Goal: Task Accomplishment & Management: Manage account settings

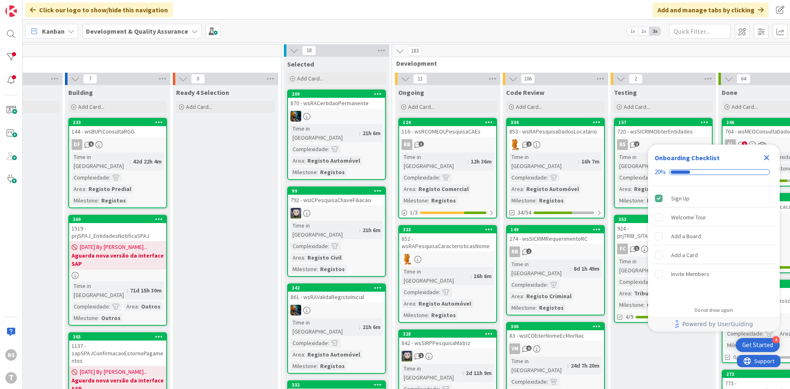
scroll to position [0, 155]
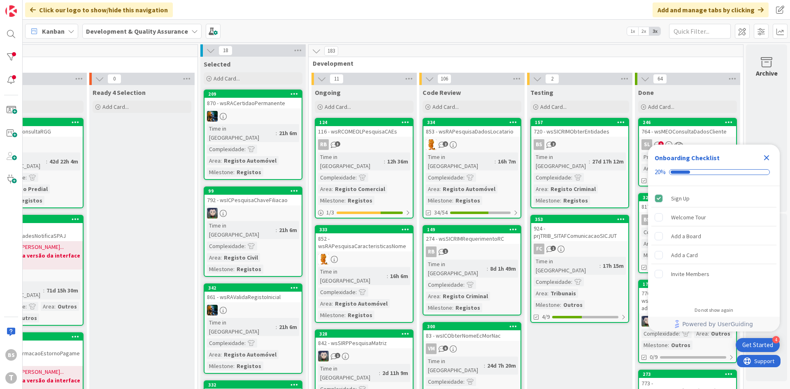
click at [768, 155] on icon "Close Checklist" at bounding box center [766, 157] width 5 height 5
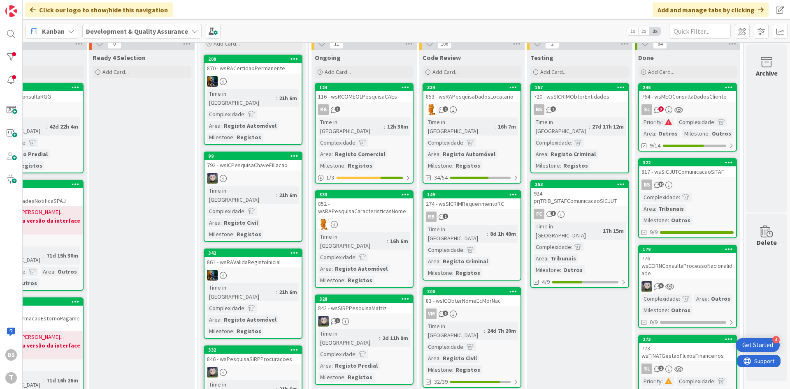
scroll to position [99, 155]
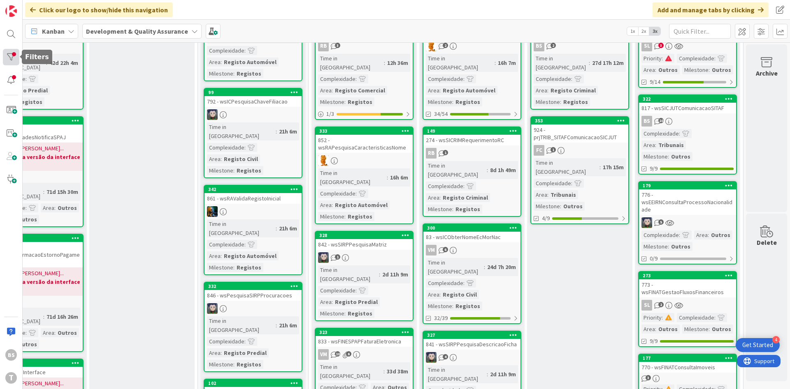
click at [14, 55] on div at bounding box center [11, 57] width 16 height 16
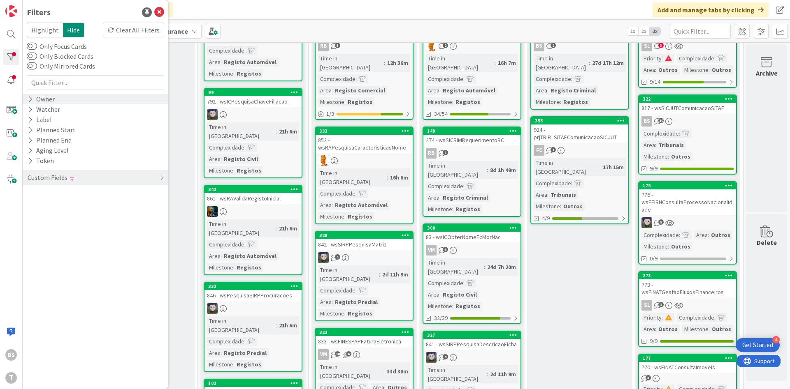
click at [60, 104] on div "Owner" at bounding box center [96, 99] width 146 height 10
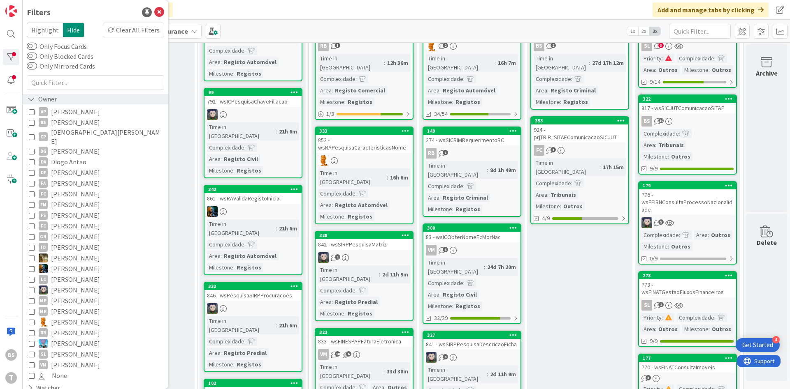
click at [60, 104] on div "Owner" at bounding box center [96, 99] width 146 height 10
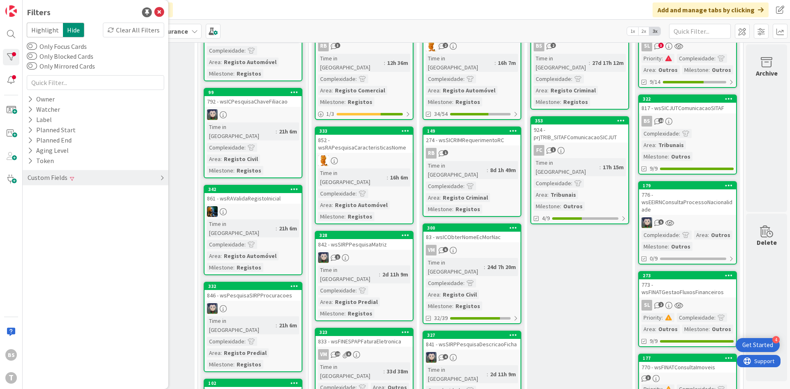
click at [87, 179] on div "Custom Fields" at bounding box center [96, 177] width 146 height 15
click at [89, 224] on div "Milestone Clear" at bounding box center [96, 225] width 146 height 10
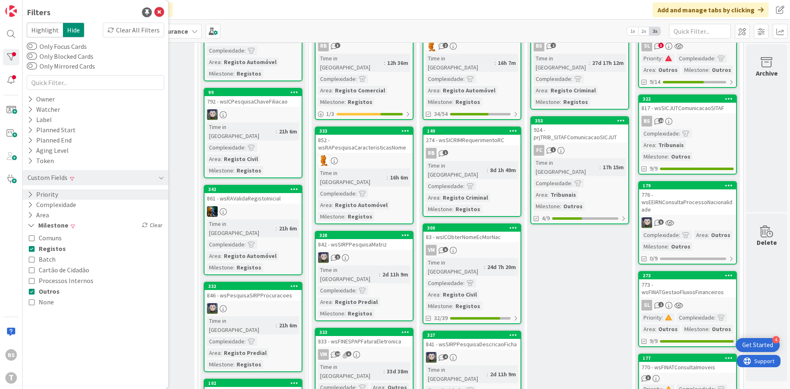
click at [84, 194] on div "Priority" at bounding box center [96, 195] width 146 height 10
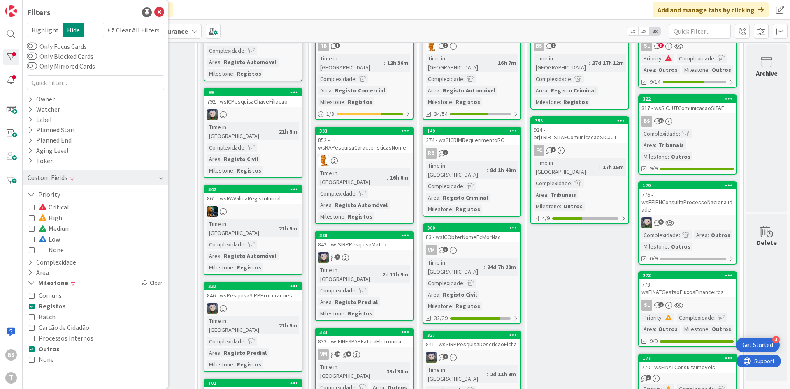
click at [34, 237] on icon at bounding box center [32, 239] width 6 height 6
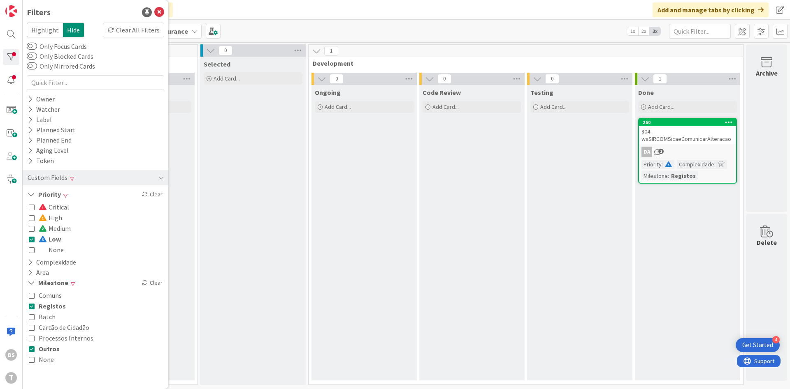
click at [697, 137] on div "804 - wsSIRCOMSicaeComunicarAlteracao" at bounding box center [687, 135] width 97 height 18
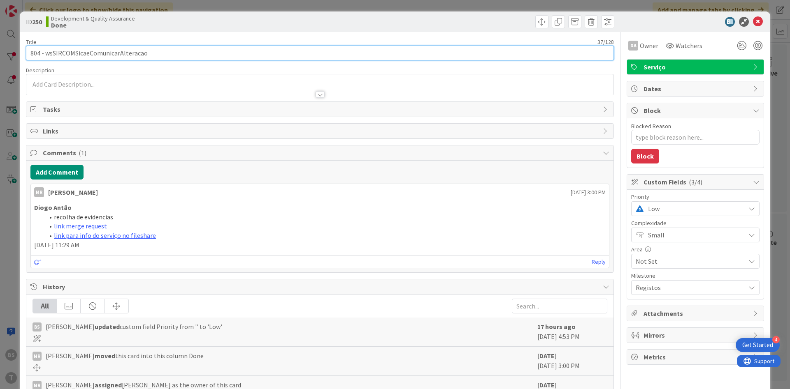
click at [139, 51] on input "804 - wsSIRCOMSicaeComunicarAlteracao" at bounding box center [320, 53] width 588 height 15
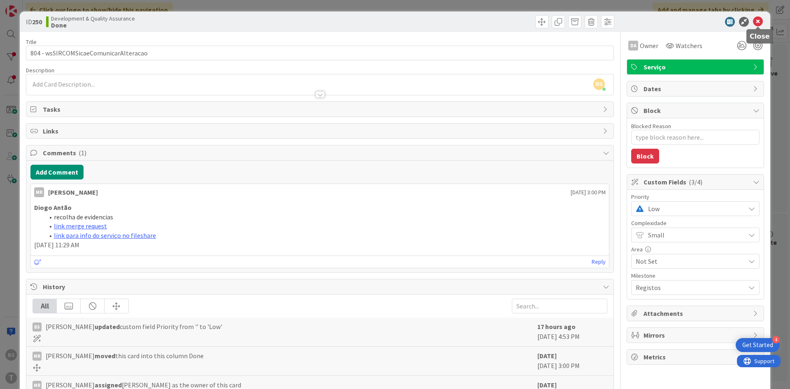
click at [757, 19] on icon at bounding box center [758, 22] width 10 height 10
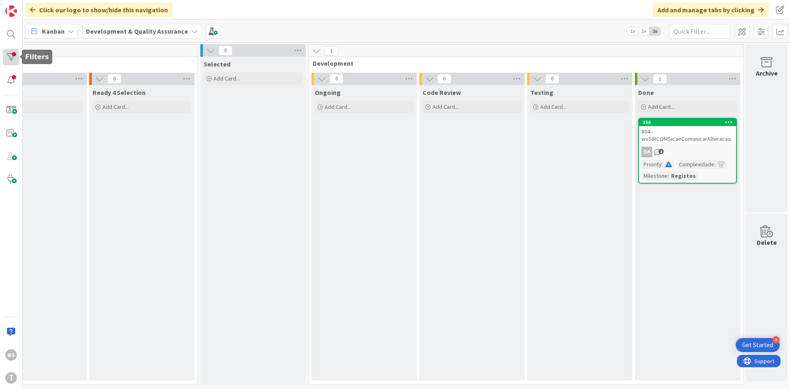
click at [14, 61] on div at bounding box center [11, 57] width 16 height 16
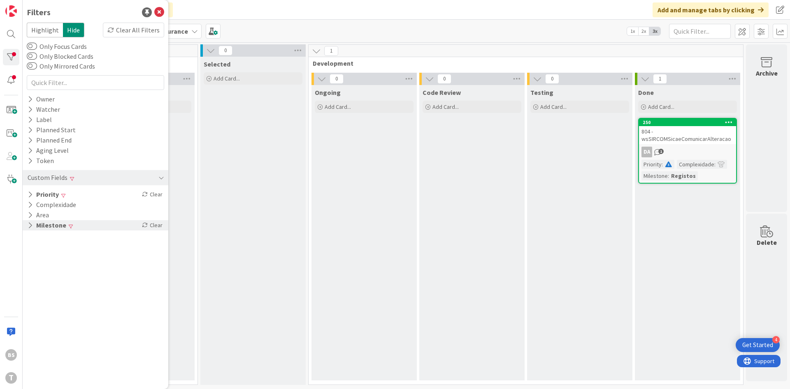
click at [76, 228] on div "Milestone Clear" at bounding box center [96, 225] width 146 height 10
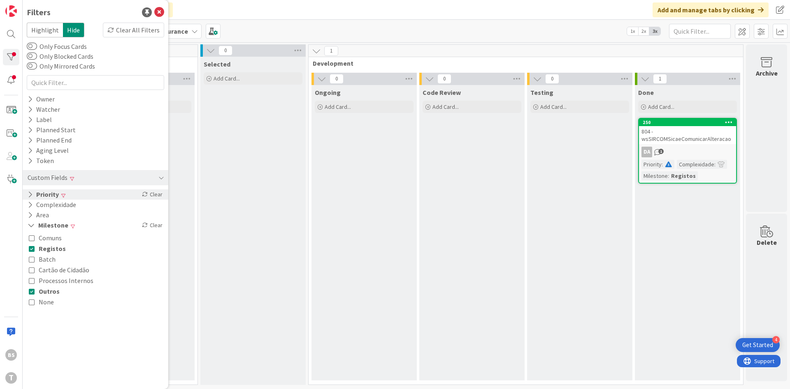
click at [67, 197] on div "Priority Clear" at bounding box center [96, 195] width 146 height 10
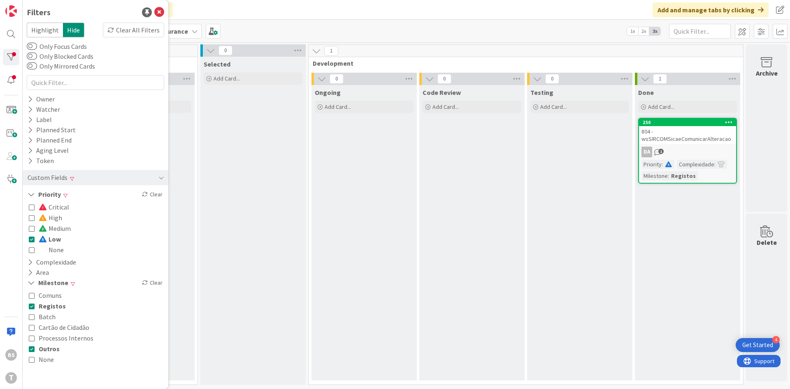
click at [65, 237] on div "Critical High Medium Low None" at bounding box center [95, 228] width 133 height 53
click at [34, 240] on icon at bounding box center [32, 239] width 6 height 6
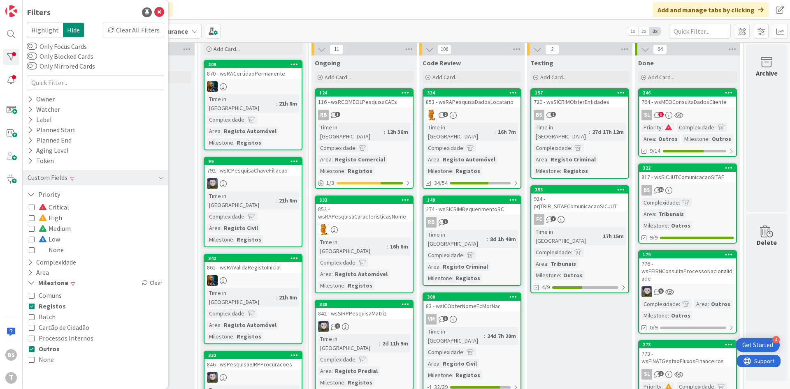
scroll to position [0, 155]
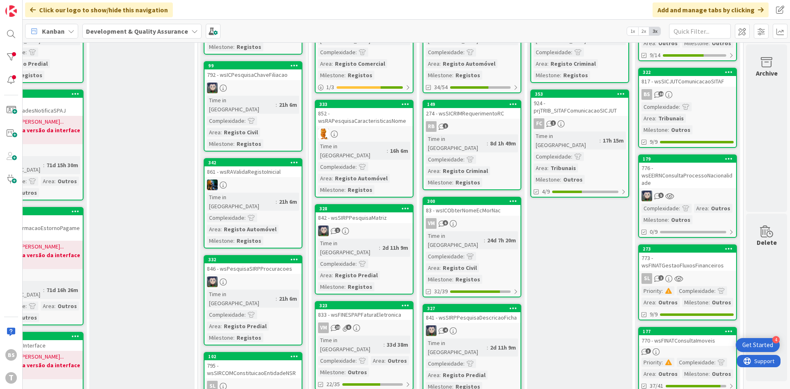
scroll to position [148, 155]
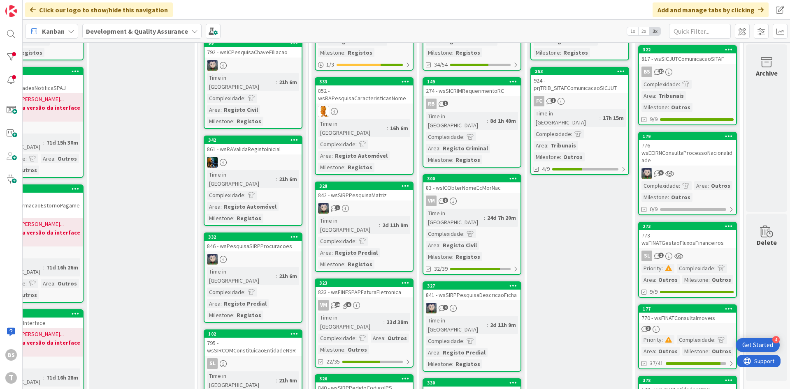
click at [705, 169] on div "5" at bounding box center [687, 173] width 97 height 11
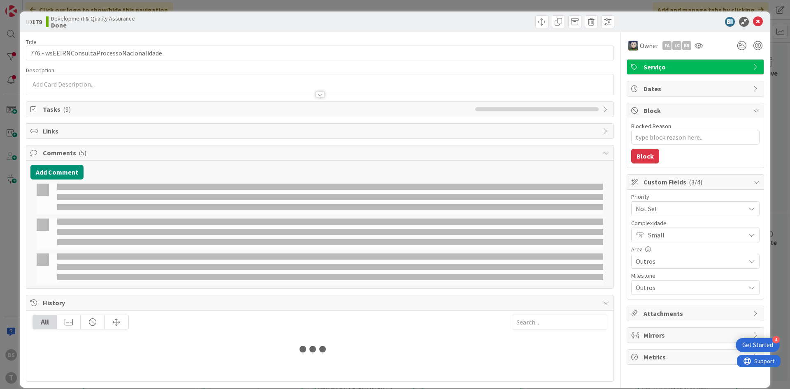
type textarea "x"
select select "java"
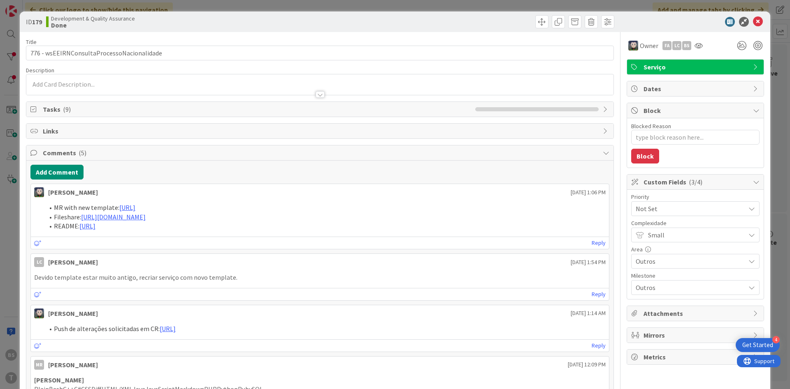
click at [680, 208] on span "Not Set" at bounding box center [687, 209] width 105 height 12
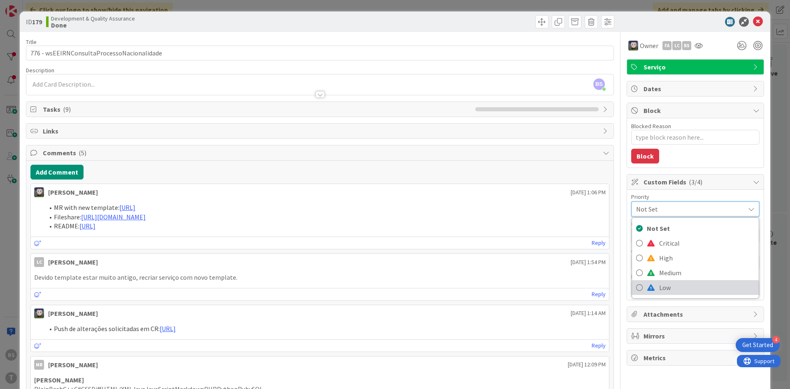
click at [673, 284] on span "Low" at bounding box center [706, 288] width 95 height 12
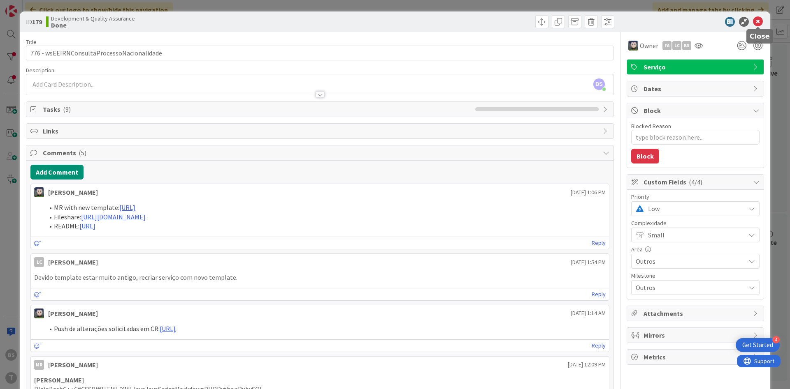
click at [759, 21] on icon at bounding box center [758, 22] width 10 height 10
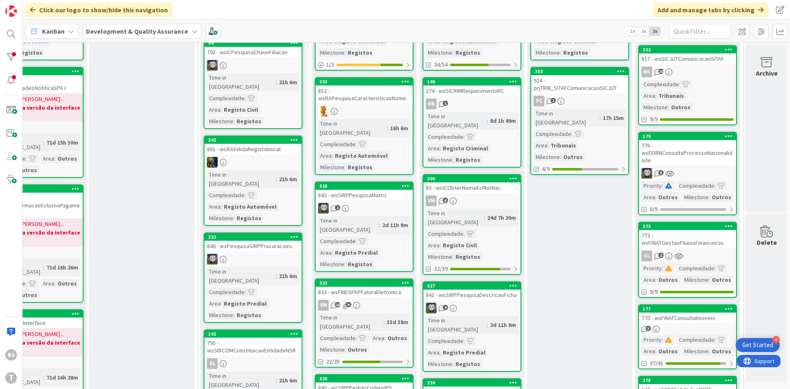
click at [702, 160] on div "776 - wsEEIRNConsultaProcessoNacionalidade" at bounding box center [687, 152] width 97 height 25
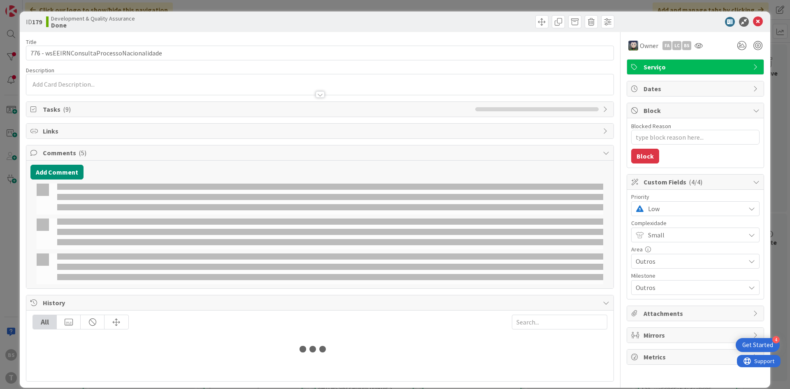
type textarea "x"
select select "java"
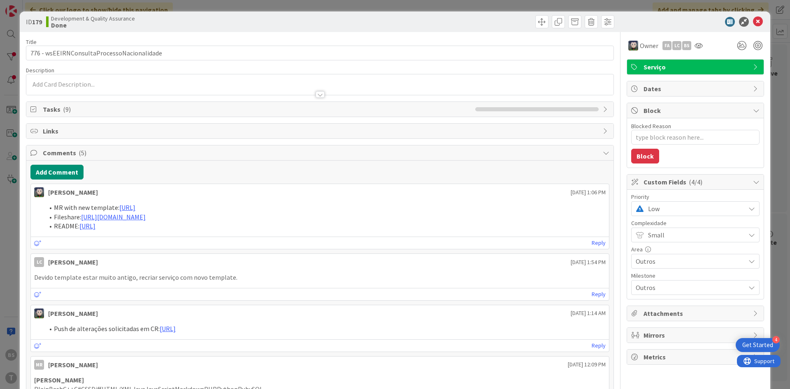
click at [667, 214] on span "Low" at bounding box center [694, 209] width 93 height 12
click at [669, 236] on link "Critical" at bounding box center [695, 243] width 127 height 15
click at [672, 209] on span "Critical" at bounding box center [694, 209] width 93 height 12
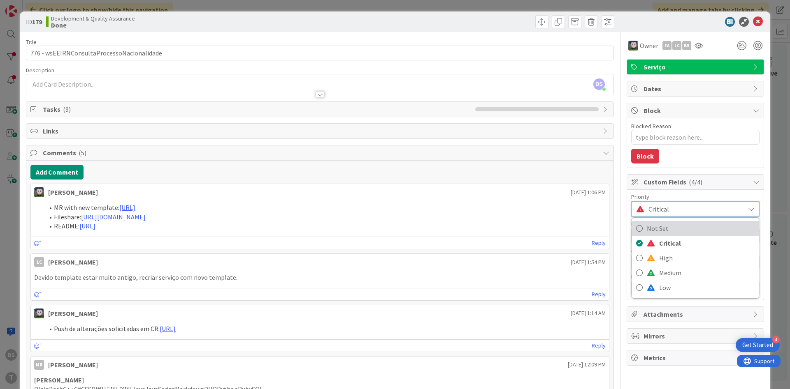
click at [671, 222] on span "Not Set" at bounding box center [700, 228] width 108 height 12
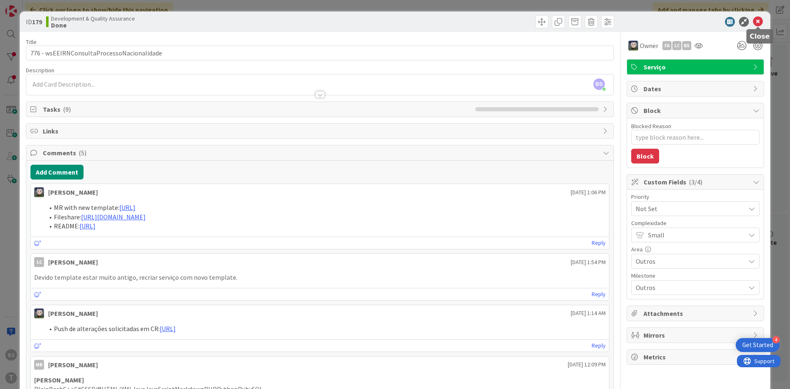
click at [760, 24] on icon at bounding box center [758, 22] width 10 height 10
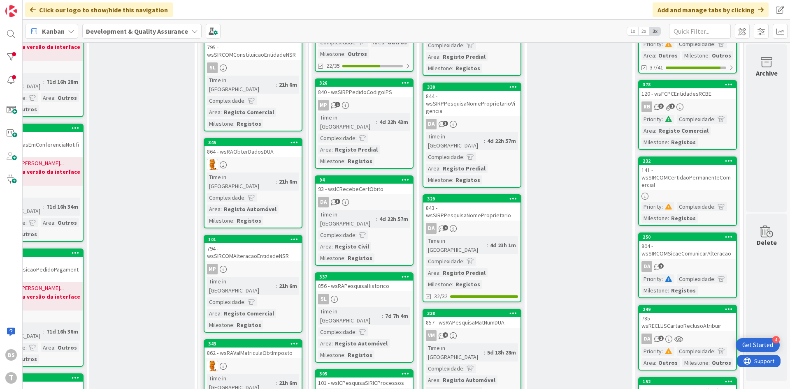
scroll to position [592, 155]
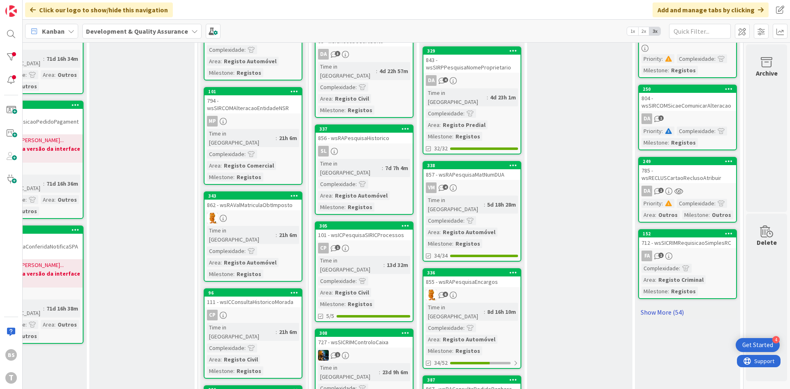
click at [680, 306] on link "Show More (54)" at bounding box center [687, 312] width 99 height 13
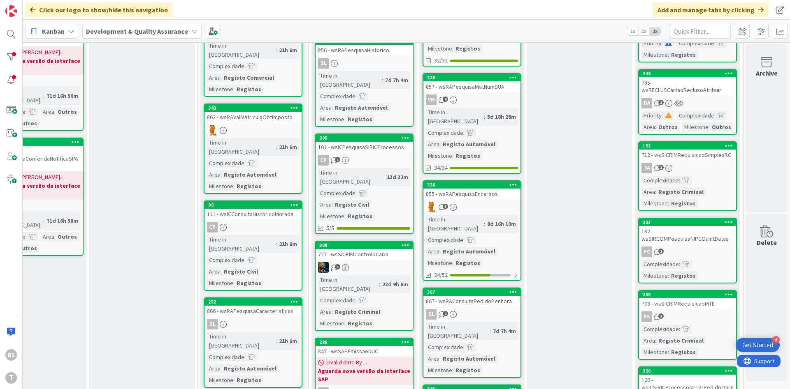
scroll to position [641, 155]
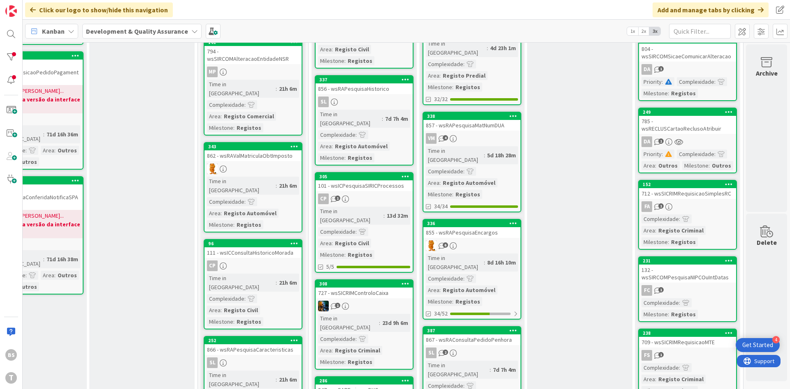
click at [717, 201] on div "FA 1" at bounding box center [687, 206] width 97 height 11
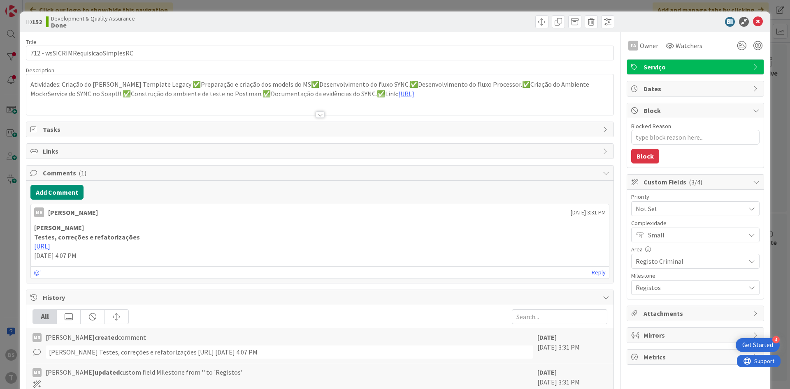
click at [669, 210] on span "Not Set" at bounding box center [687, 209] width 105 height 12
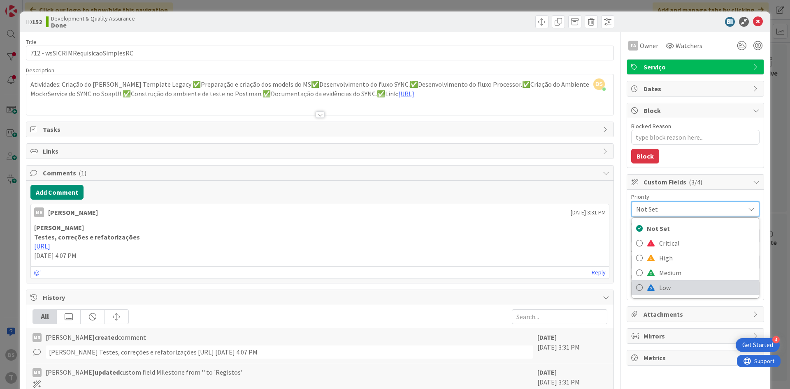
click at [670, 286] on span "Low" at bounding box center [706, 288] width 95 height 12
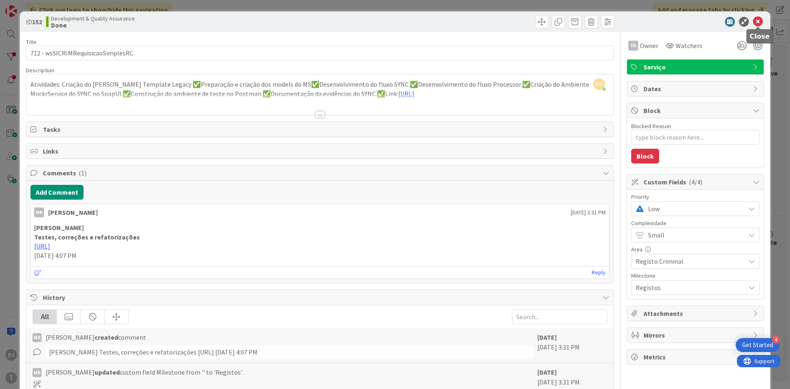
click at [758, 20] on icon at bounding box center [758, 22] width 10 height 10
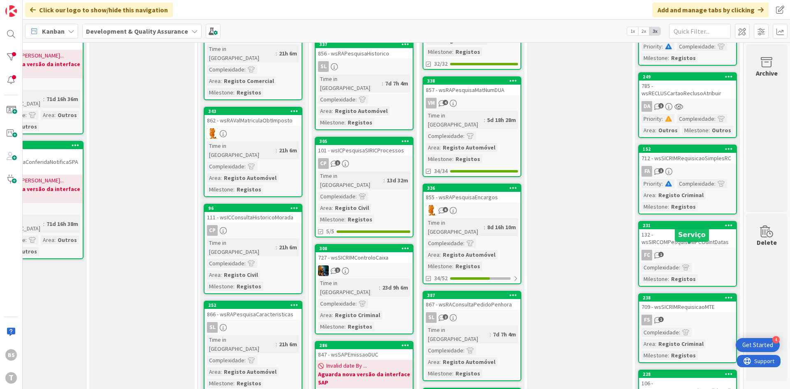
scroll to position [691, 155]
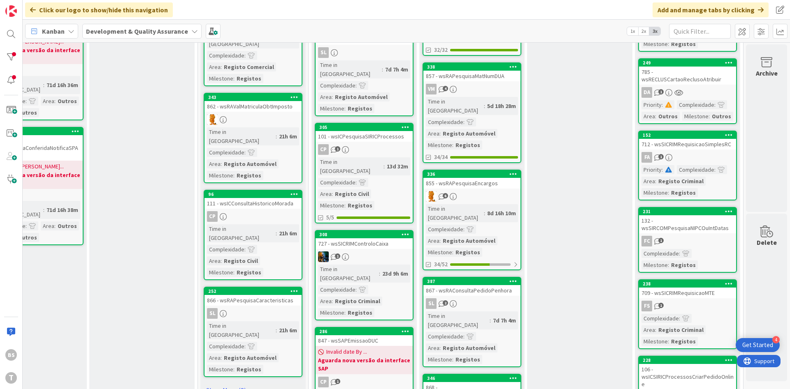
click at [716, 226] on div "132 - wsSIRCOMPesquisaNIPCOuIntDatas" at bounding box center [687, 224] width 97 height 18
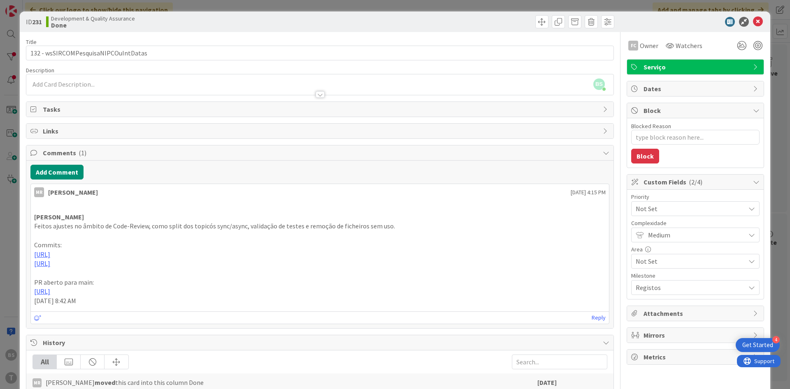
click at [659, 215] on div "Not Set" at bounding box center [695, 208] width 128 height 15
click at [662, 285] on span "Low" at bounding box center [706, 288] width 95 height 12
click at [759, 21] on icon at bounding box center [758, 22] width 10 height 10
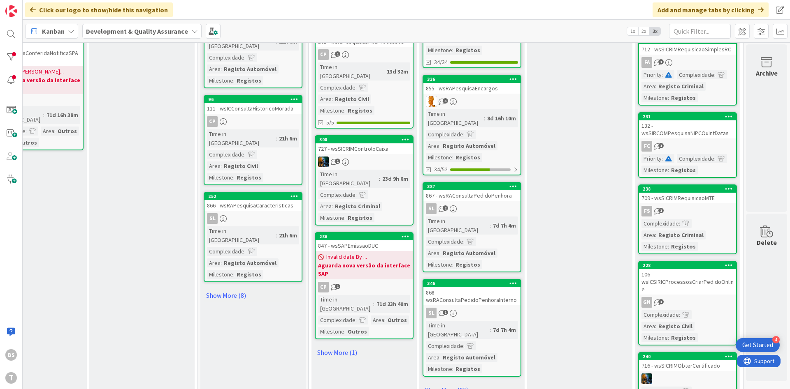
scroll to position [790, 155]
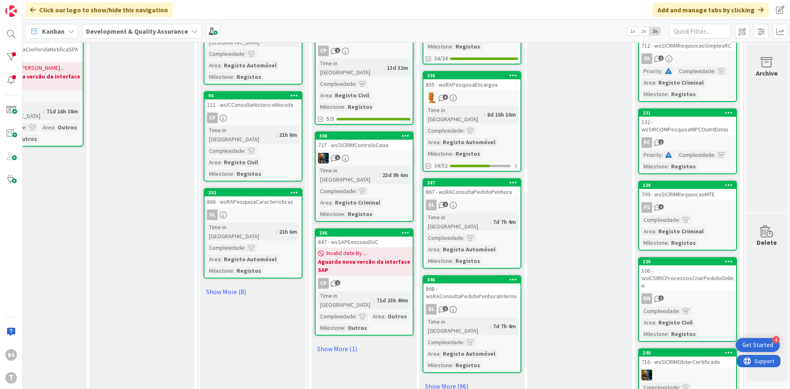
click at [715, 202] on div "FS 1" at bounding box center [687, 207] width 97 height 11
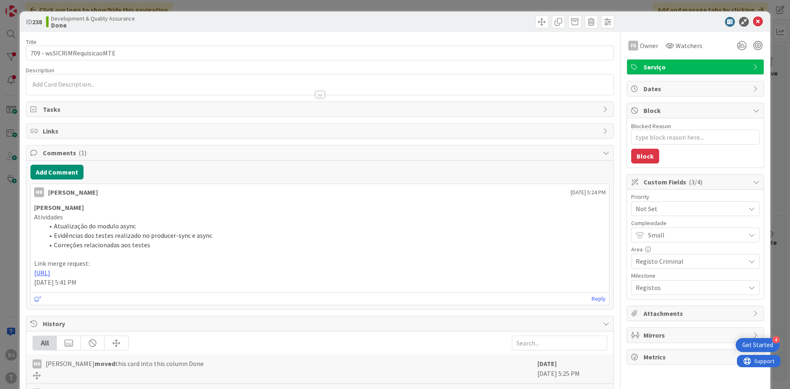
click at [687, 210] on span "Not Set" at bounding box center [687, 209] width 105 height 12
click at [673, 286] on span "Low" at bounding box center [706, 288] width 95 height 12
click at [762, 18] on icon at bounding box center [758, 22] width 10 height 10
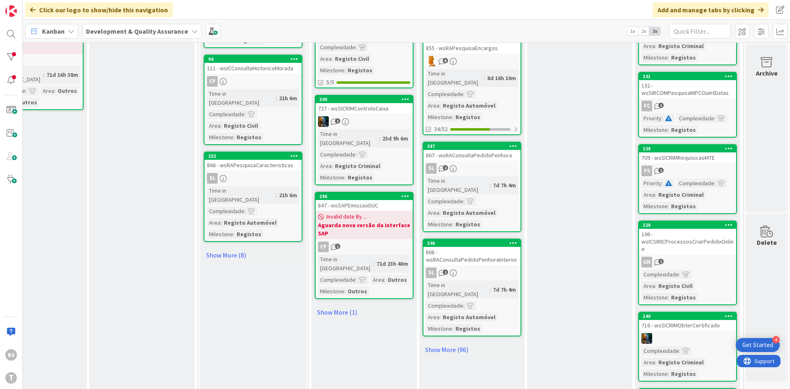
scroll to position [888, 155]
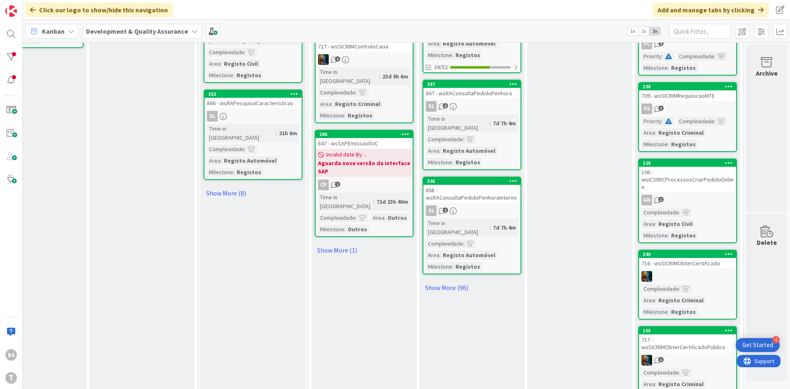
click at [704, 182] on div "106 - wsICSIRICProcessosCriarPedidoOnline" at bounding box center [687, 179] width 97 height 25
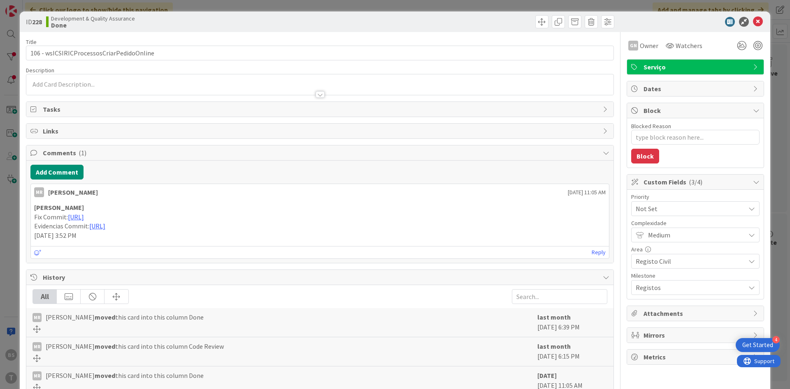
click at [680, 210] on span "Not Set" at bounding box center [687, 209] width 105 height 12
click at [676, 289] on span "Low" at bounding box center [706, 288] width 95 height 12
click at [762, 21] on icon at bounding box center [758, 22] width 10 height 10
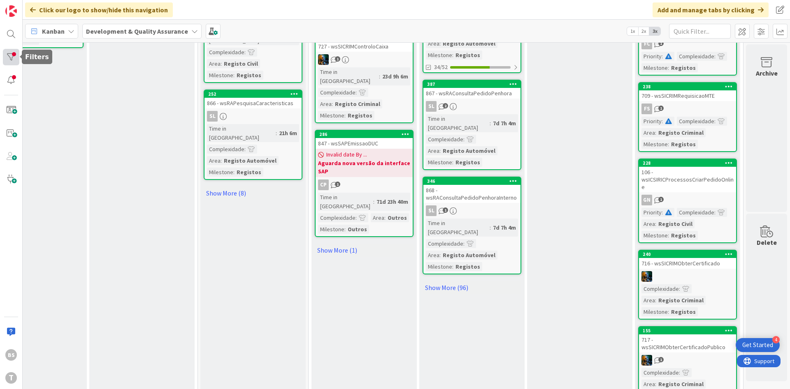
click at [7, 53] on div at bounding box center [11, 57] width 16 height 16
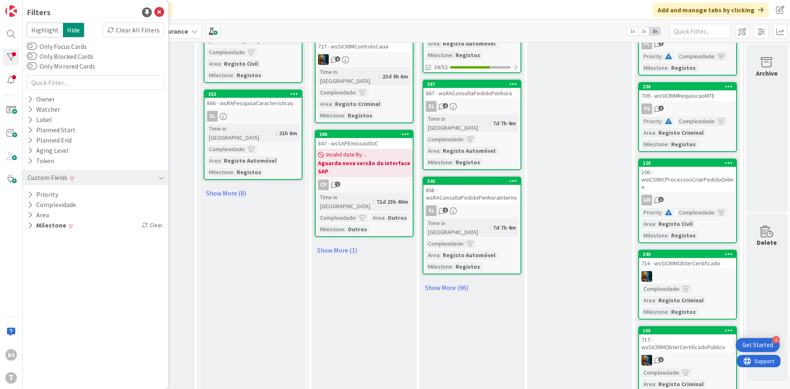
click at [65, 232] on div "Filters Highlight Hide Clear All Filters Only Focus Cards Only Blocked Cards On…" at bounding box center [96, 194] width 146 height 389
click at [78, 225] on div "Milestone Clear" at bounding box center [96, 225] width 146 height 10
click at [88, 196] on div "Priority" at bounding box center [96, 195] width 146 height 10
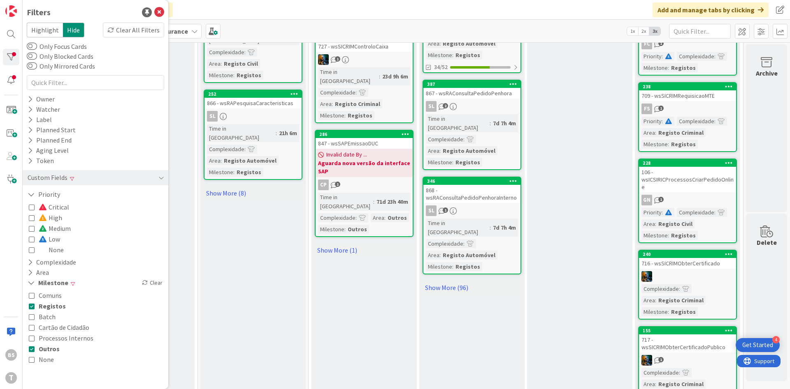
click at [29, 242] on icon at bounding box center [32, 239] width 6 height 6
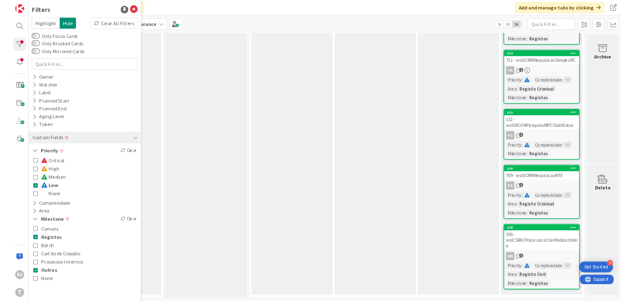
scroll to position [0, 155]
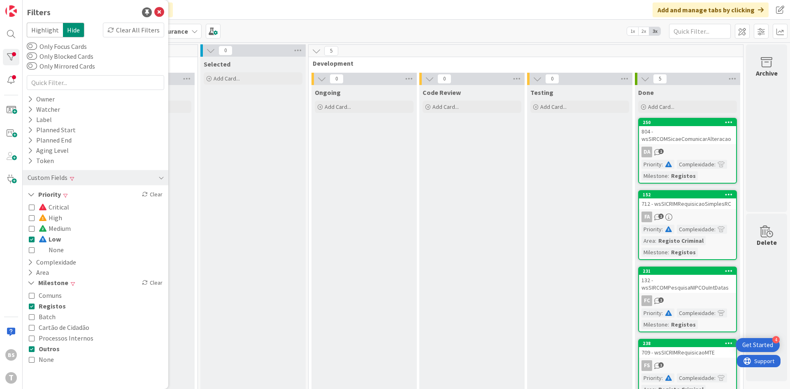
click at [557, 202] on div "Testing Add Card..." at bounding box center [579, 296] width 105 height 422
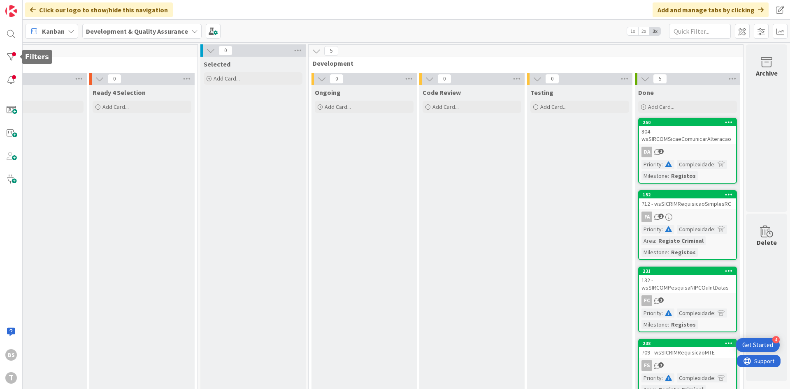
click at [16, 49] on div "BS T" at bounding box center [11, 194] width 23 height 389
click at [13, 52] on div at bounding box center [11, 57] width 16 height 16
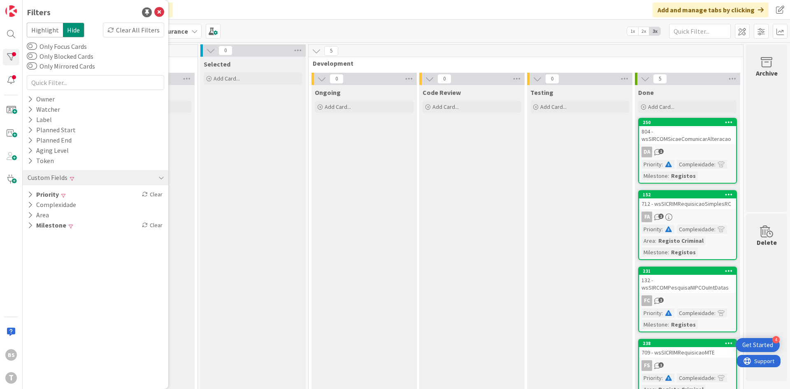
click at [106, 231] on div "Filters Highlight Hide Clear All Filters Only Focus Cards Only Blocked Cards On…" at bounding box center [96, 194] width 146 height 389
click at [106, 230] on div "Milestone Clear" at bounding box center [96, 225] width 146 height 10
click at [33, 246] on icon at bounding box center [32, 249] width 6 height 6
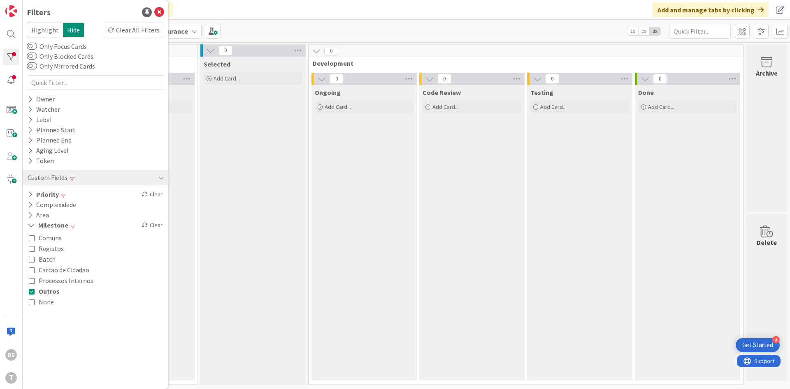
click at [30, 289] on icon at bounding box center [32, 292] width 6 height 6
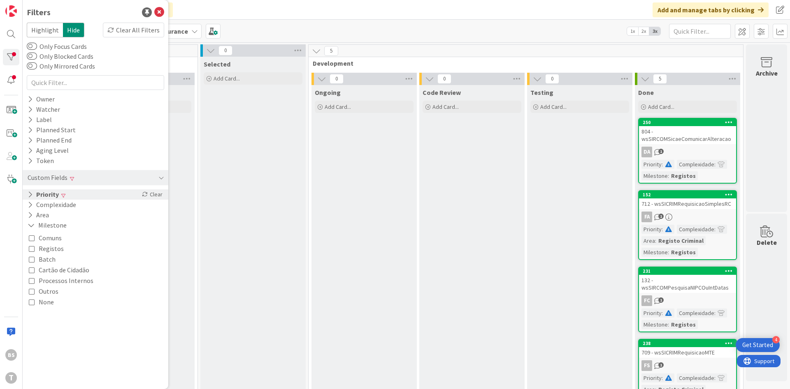
click at [74, 198] on div "Priority Clear" at bounding box center [96, 195] width 146 height 10
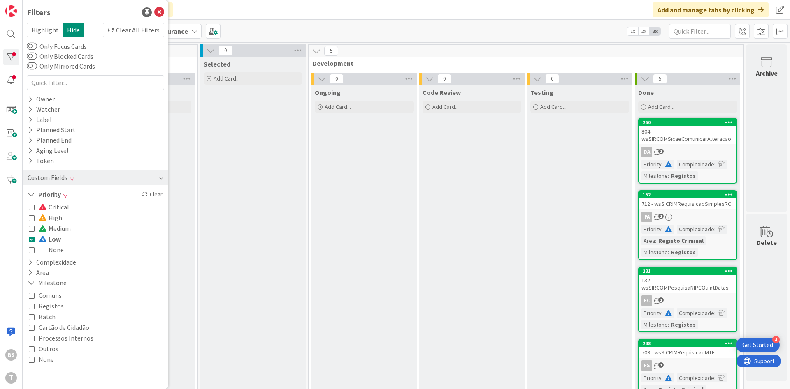
click at [30, 239] on icon at bounding box center [32, 239] width 6 height 6
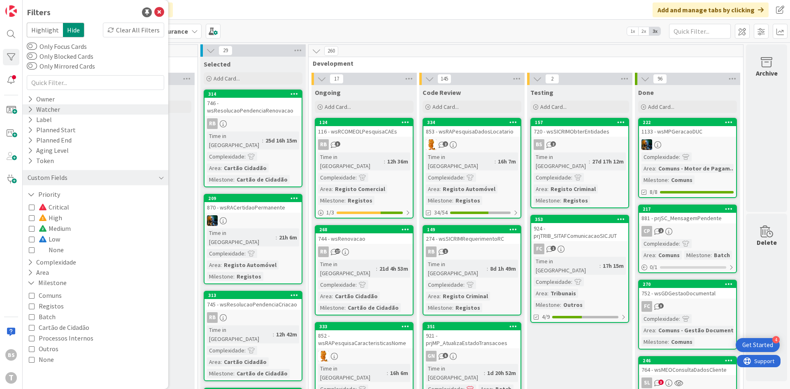
click at [75, 106] on div "Watcher" at bounding box center [96, 109] width 146 height 10
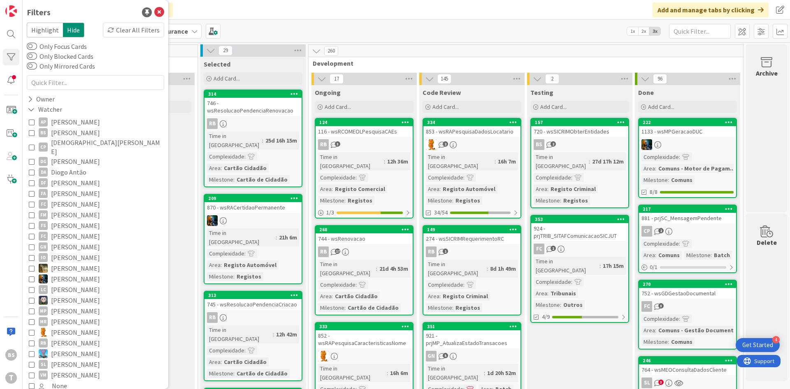
click at [34, 133] on icon at bounding box center [32, 133] width 6 height 6
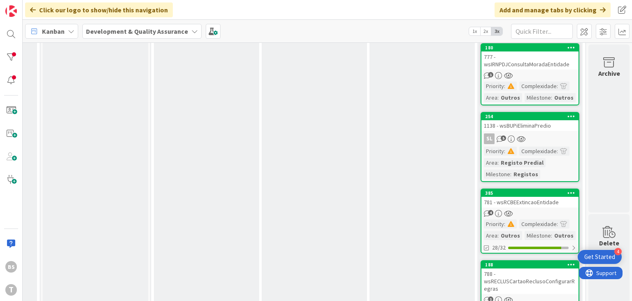
scroll to position [2171, 313]
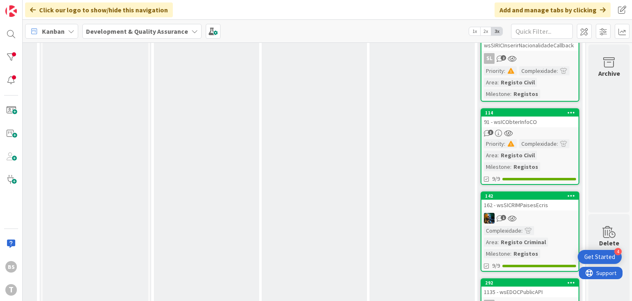
click at [543, 213] on div "1" at bounding box center [529, 218] width 97 height 11
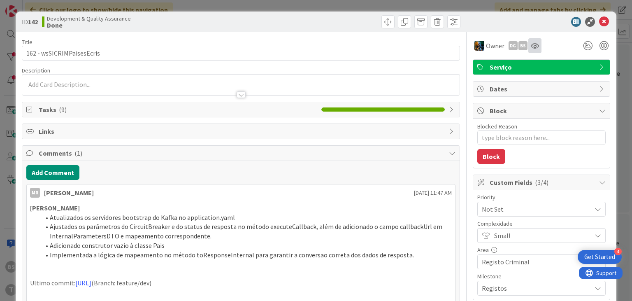
click at [534, 51] on div at bounding box center [534, 45] width 13 height 15
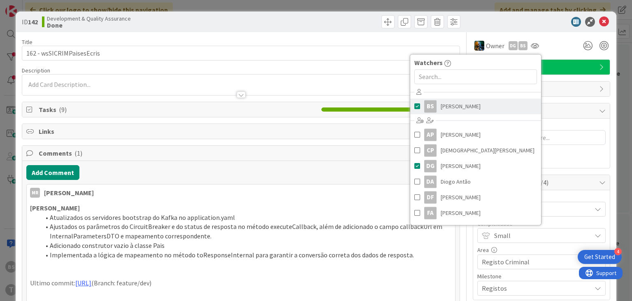
click at [486, 111] on link "BS Bruno Souza" at bounding box center [475, 106] width 131 height 16
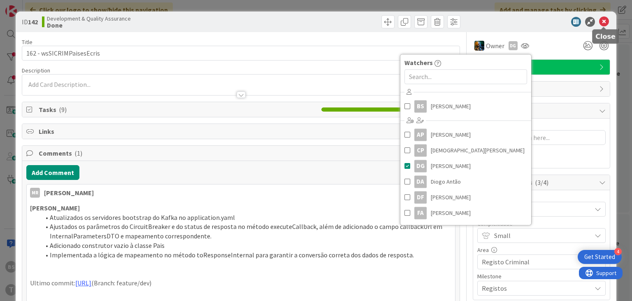
click at [604, 22] on icon at bounding box center [604, 22] width 10 height 10
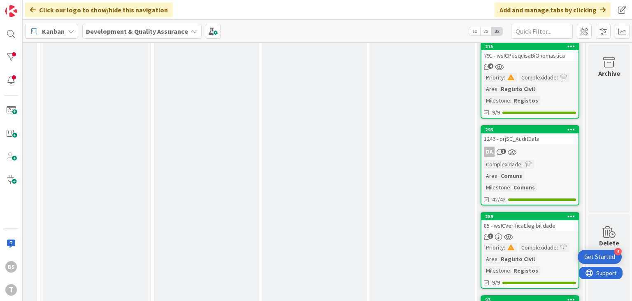
scroll to position [1135, 313]
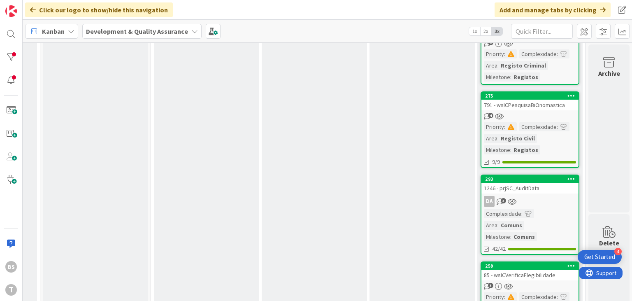
click at [562, 183] on div "1246 - prjSC_AuditData" at bounding box center [529, 188] width 97 height 11
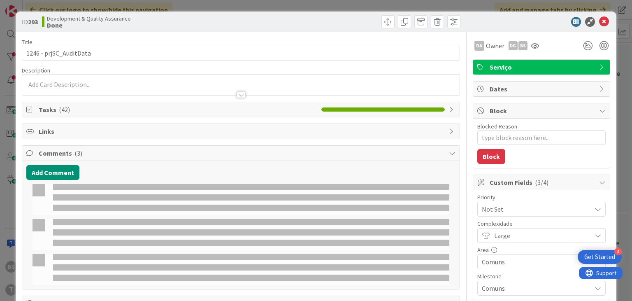
type textarea "x"
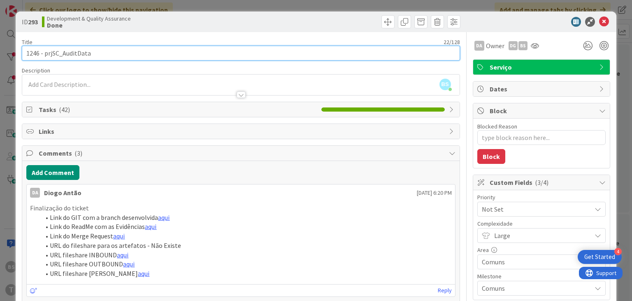
click at [81, 53] on input "1246 - prjSC_AuditData" at bounding box center [241, 53] width 438 height 15
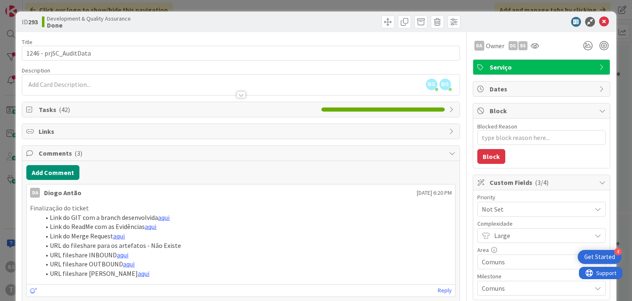
click at [7, 101] on div "ID 293 Development & Quality Assurance Done Title 22 / 128 1246 - prjSC_AuditDa…" at bounding box center [316, 150] width 632 height 301
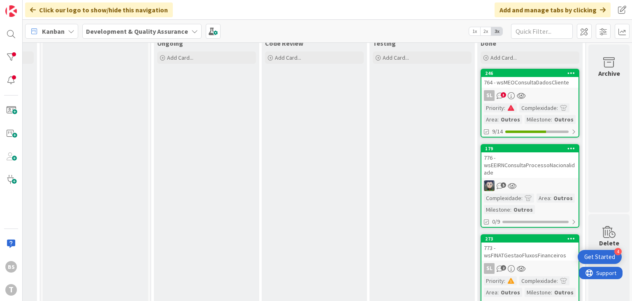
scroll to position [0, 313]
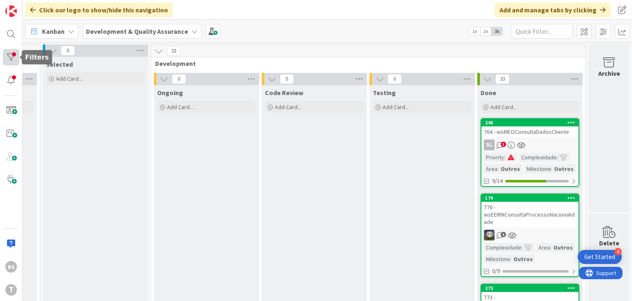
click at [16, 57] on div at bounding box center [11, 57] width 16 height 16
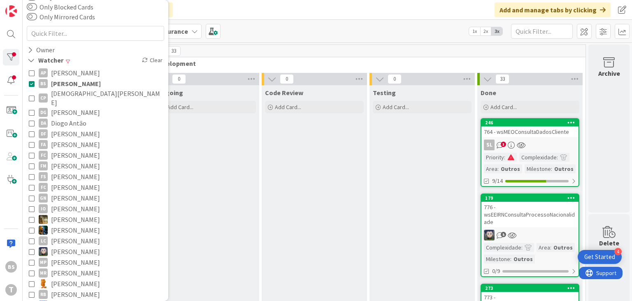
scroll to position [10, 0]
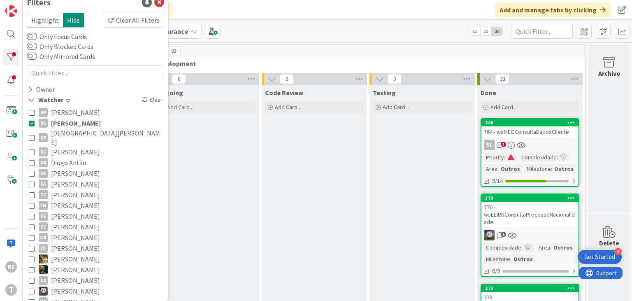
click at [33, 123] on icon at bounding box center [32, 123] width 6 height 6
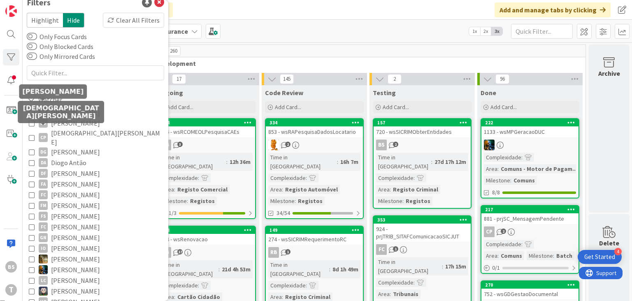
scroll to position [207, 0]
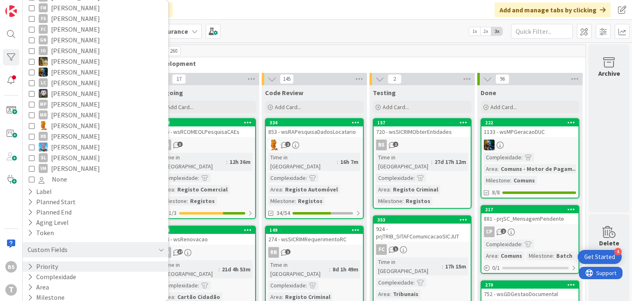
click at [94, 261] on div "Priority" at bounding box center [96, 266] width 146 height 10
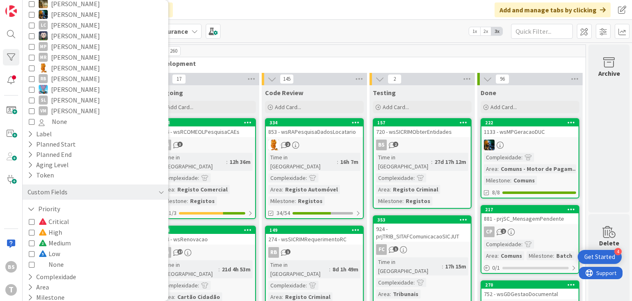
scroll to position [265, 0]
click at [32, 250] on icon at bounding box center [32, 253] width 6 height 6
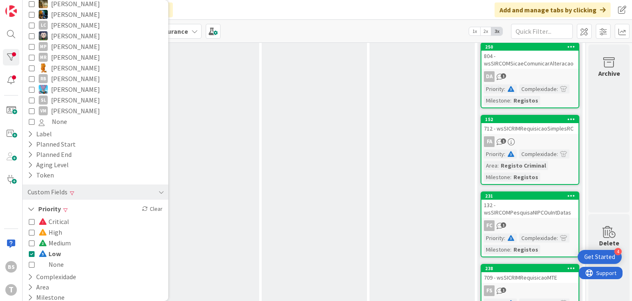
scroll to position [206, 313]
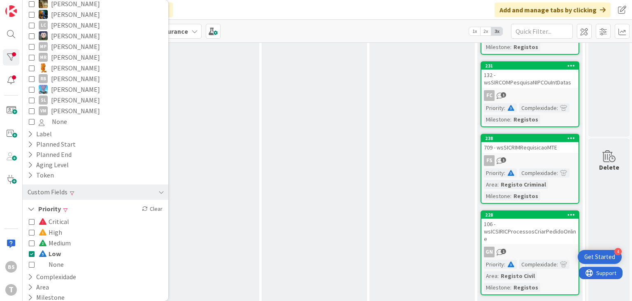
click at [32, 250] on icon at bounding box center [32, 253] width 6 height 6
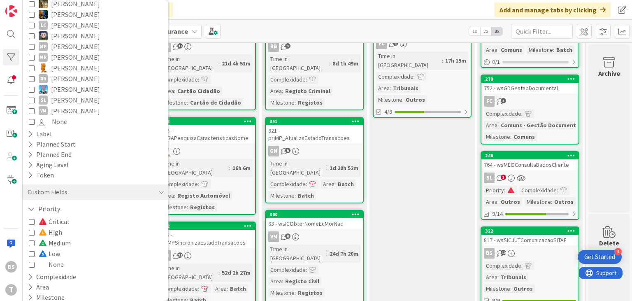
click at [31, 228] on button "High" at bounding box center [45, 232] width 33 height 11
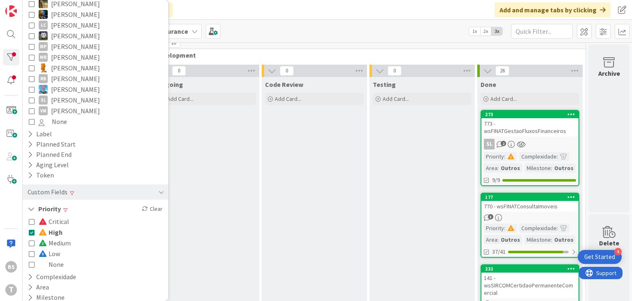
scroll to position [0, 313]
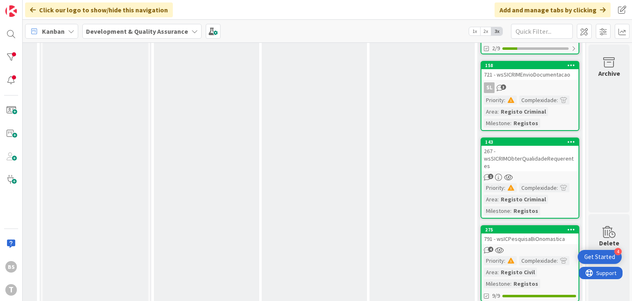
scroll to position [691, 313]
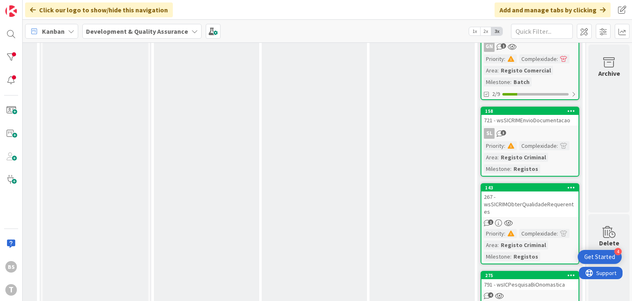
click at [14, 49] on div "BS T" at bounding box center [11, 150] width 23 height 301
click at [14, 53] on div at bounding box center [11, 57] width 16 height 16
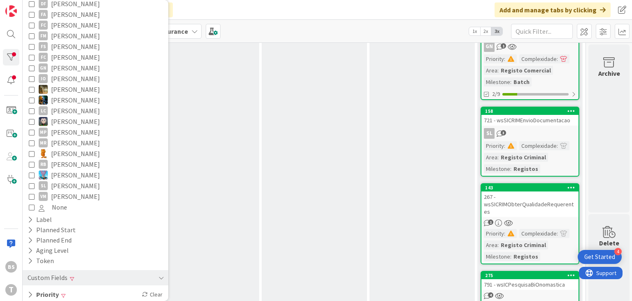
scroll to position [207, 0]
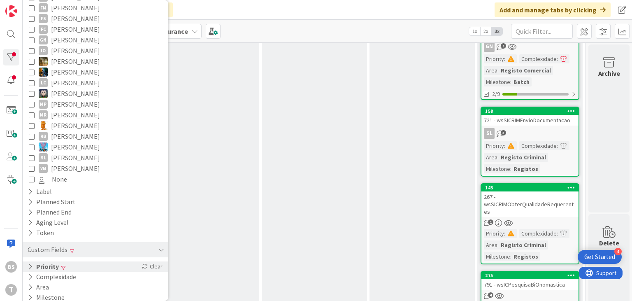
click at [78, 263] on div "Priority Clear" at bounding box center [96, 266] width 146 height 10
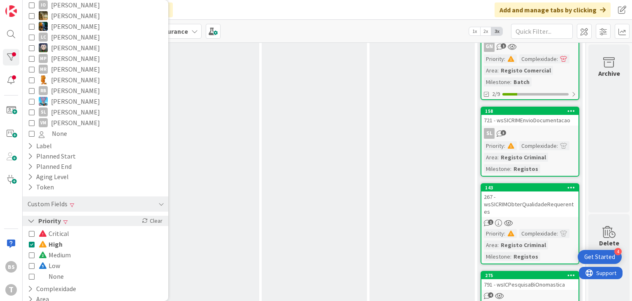
scroll to position [265, 0]
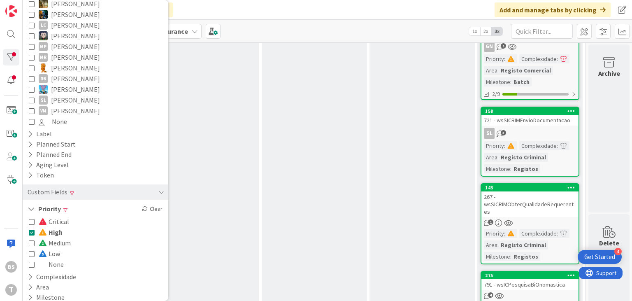
click at [63, 228] on div "Critical High Medium Low None" at bounding box center [95, 242] width 133 height 53
click at [40, 229] on span at bounding box center [44, 232] width 10 height 7
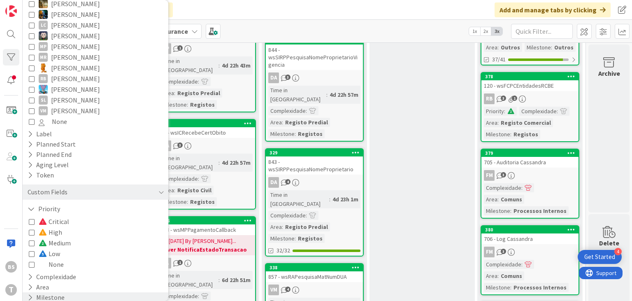
click at [66, 292] on div "Milestone" at bounding box center [96, 297] width 146 height 10
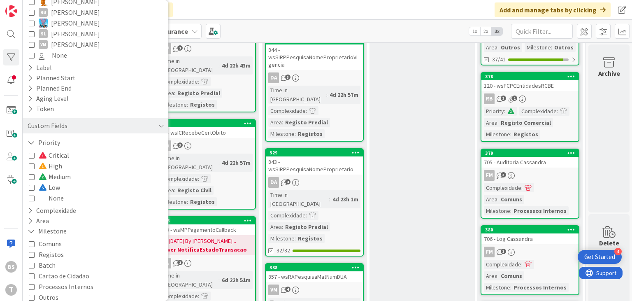
scroll to position [344, 0]
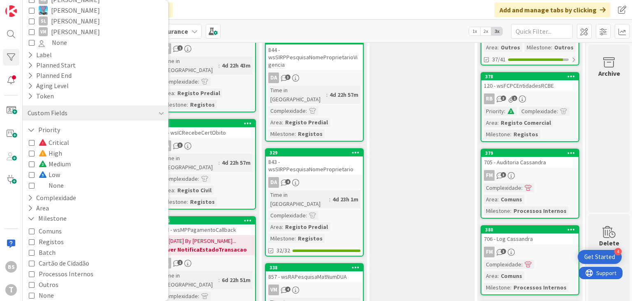
click at [65, 239] on div "Comuns Registos Batch Cartão de Cidadão Processos Internos Outros None" at bounding box center [95, 262] width 133 height 75
click at [29, 239] on icon at bounding box center [32, 242] width 6 height 6
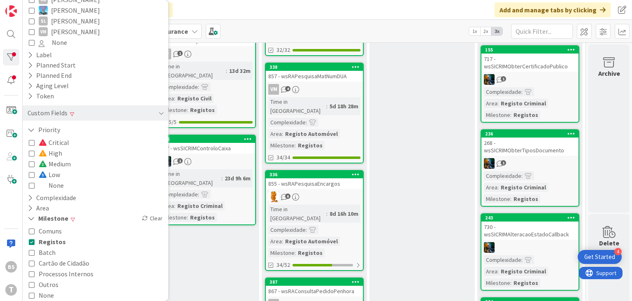
click at [29, 281] on icon at bounding box center [32, 284] width 6 height 6
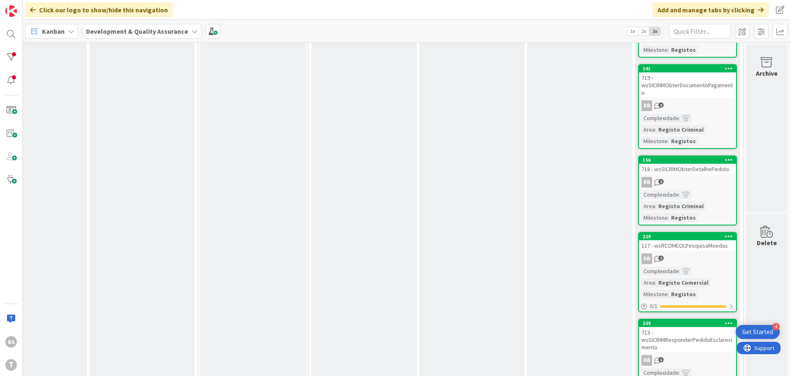
scroll to position [1776, 155]
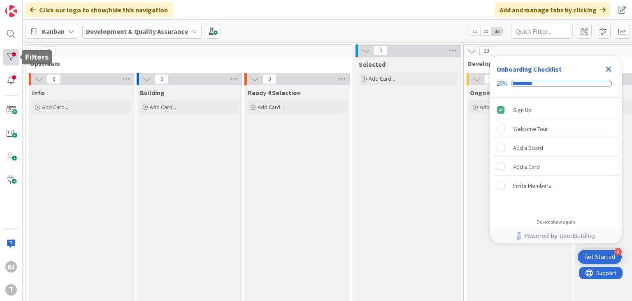
click at [9, 54] on div at bounding box center [11, 57] width 16 height 16
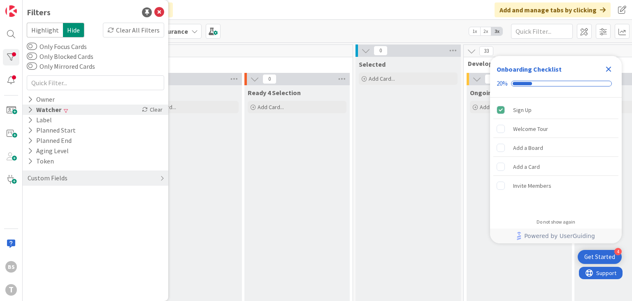
click at [73, 107] on div "Watcher Clear" at bounding box center [96, 109] width 146 height 10
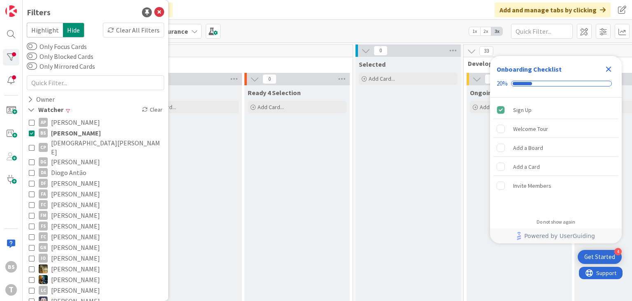
click at [73, 132] on span "[PERSON_NAME]" at bounding box center [76, 132] width 50 height 11
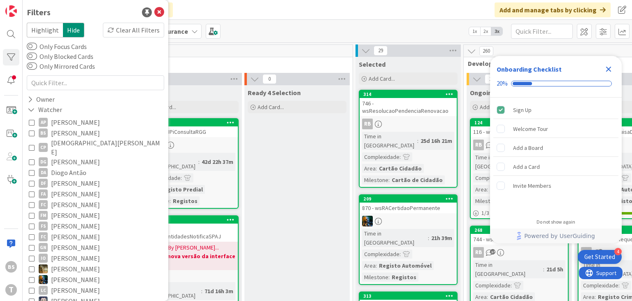
click at [609, 67] on icon "Close Checklist" at bounding box center [608, 69] width 10 height 10
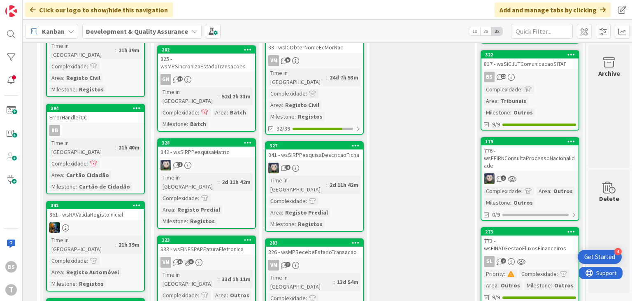
scroll to position [345, 313]
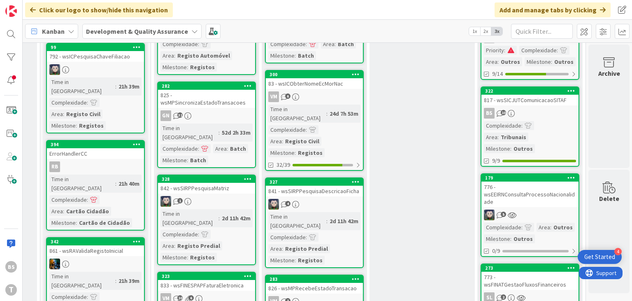
click at [548, 121] on div "Complexidade : Area : Tribunais Milestone : Outros" at bounding box center [530, 137] width 92 height 32
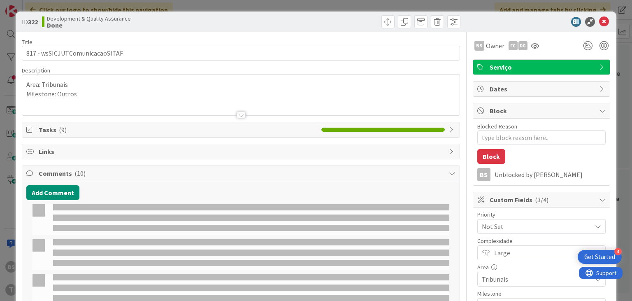
type textarea "x"
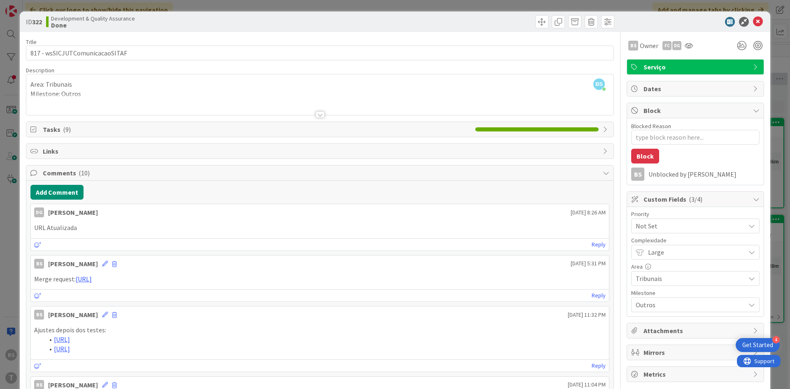
scroll to position [345, 155]
click at [762, 25] on icon at bounding box center [758, 22] width 10 height 10
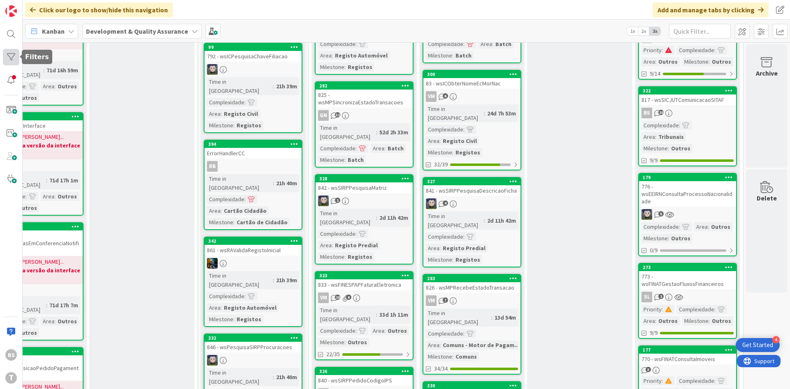
click at [15, 60] on div at bounding box center [11, 57] width 16 height 16
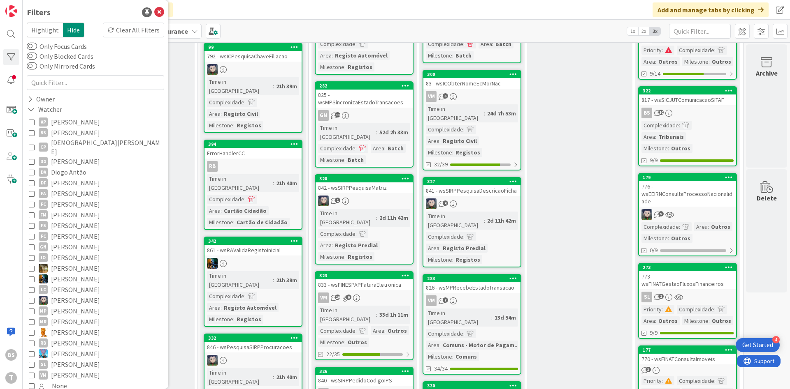
scroll to position [78, 0]
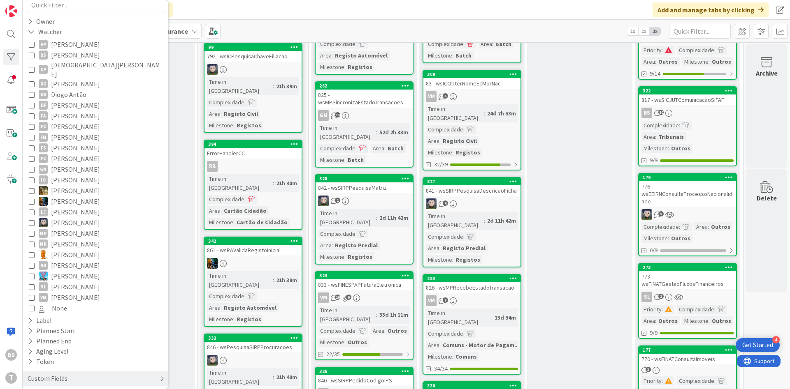
click at [66, 374] on div "Custom Fields" at bounding box center [48, 379] width 42 height 10
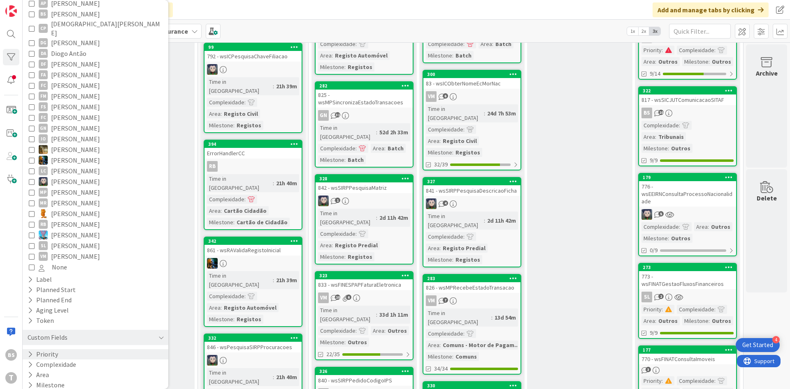
click at [69, 350] on div "Priority" at bounding box center [96, 355] width 146 height 10
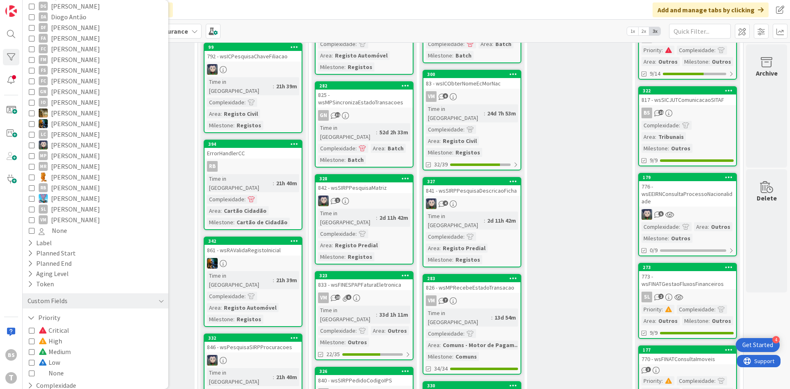
scroll to position [176, 0]
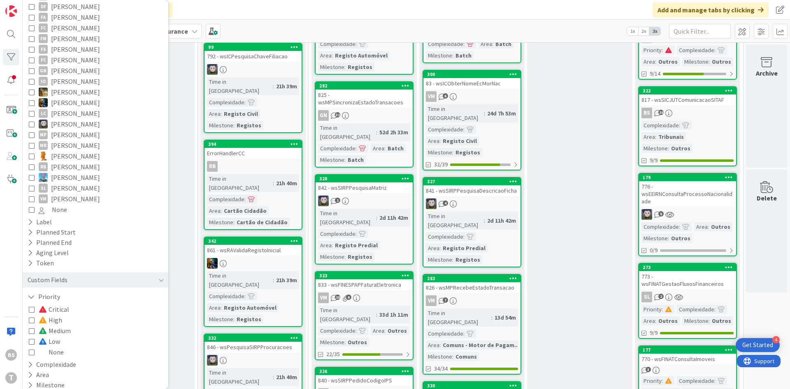
click at [72, 339] on div "Critical High Medium Low None" at bounding box center [95, 330] width 133 height 53
click at [31, 339] on icon at bounding box center [32, 342] width 6 height 6
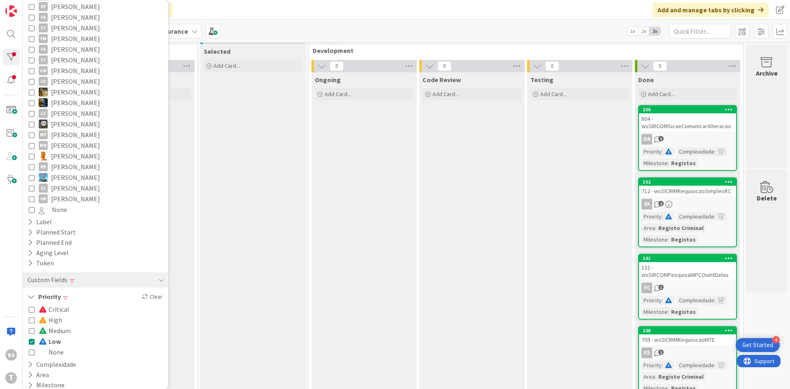
scroll to position [0, 155]
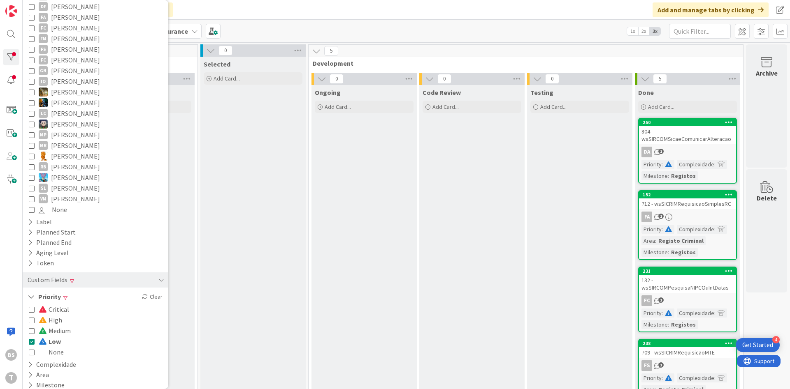
click at [693, 141] on div "804 - wsSIRCOMSicaeComunicarAlteracao" at bounding box center [687, 135] width 97 height 18
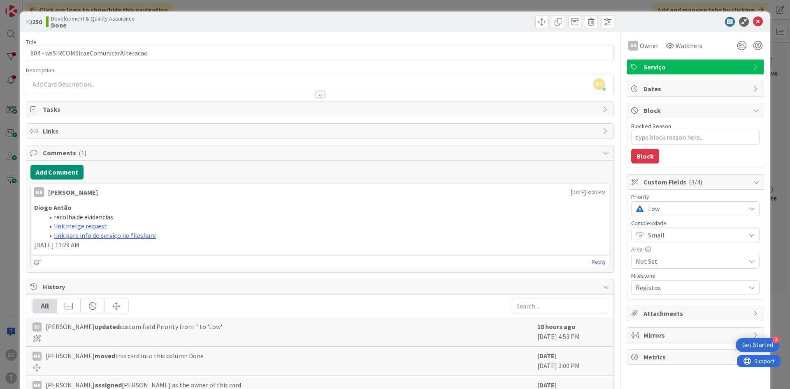
click at [686, 209] on span "Low" at bounding box center [694, 209] width 93 height 12
click at [687, 260] on span "High" at bounding box center [706, 258] width 95 height 12
type textarea "x"
click at [759, 19] on icon at bounding box center [758, 22] width 10 height 10
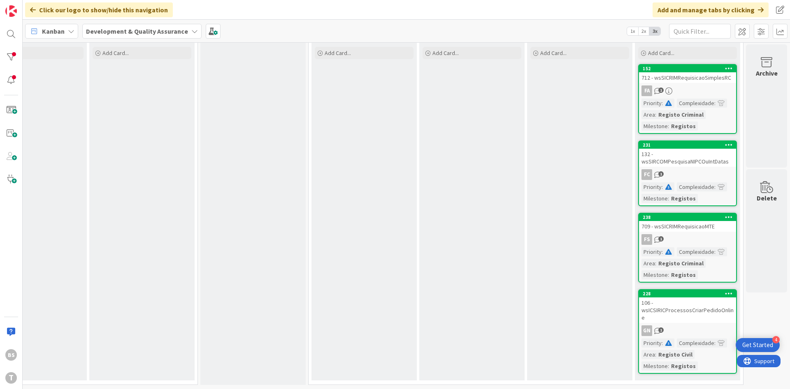
scroll to position [0, 155]
